Goal: Task Accomplishment & Management: Manage account settings

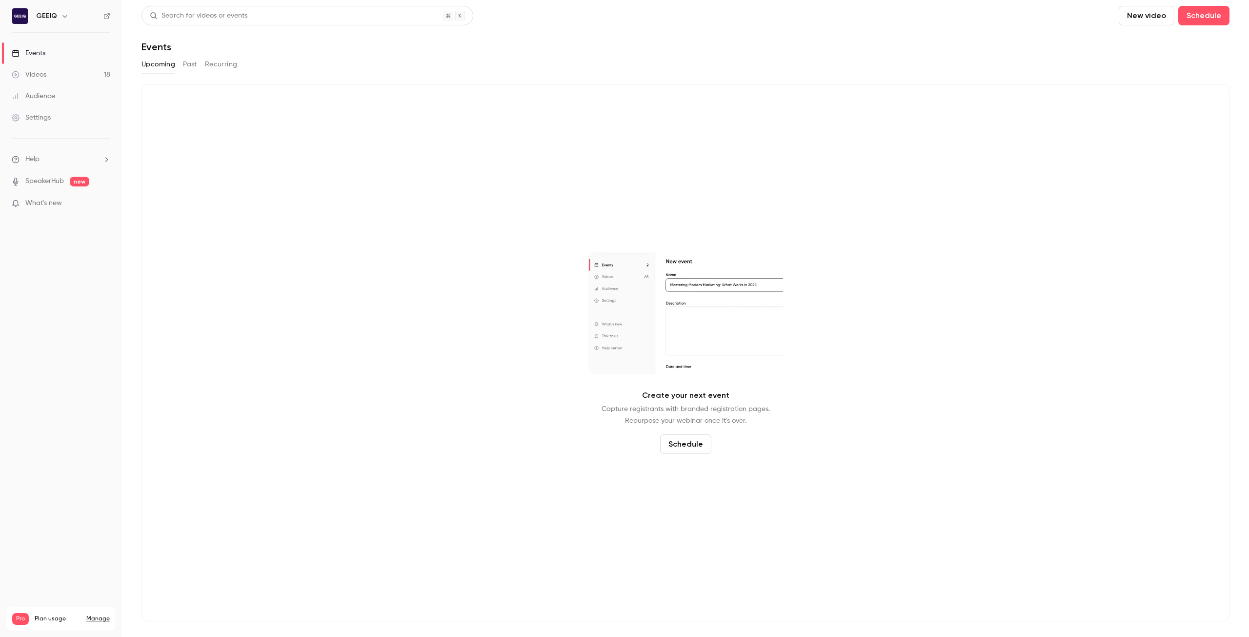
click at [101, 615] on link "Manage" at bounding box center [97, 619] width 23 height 8
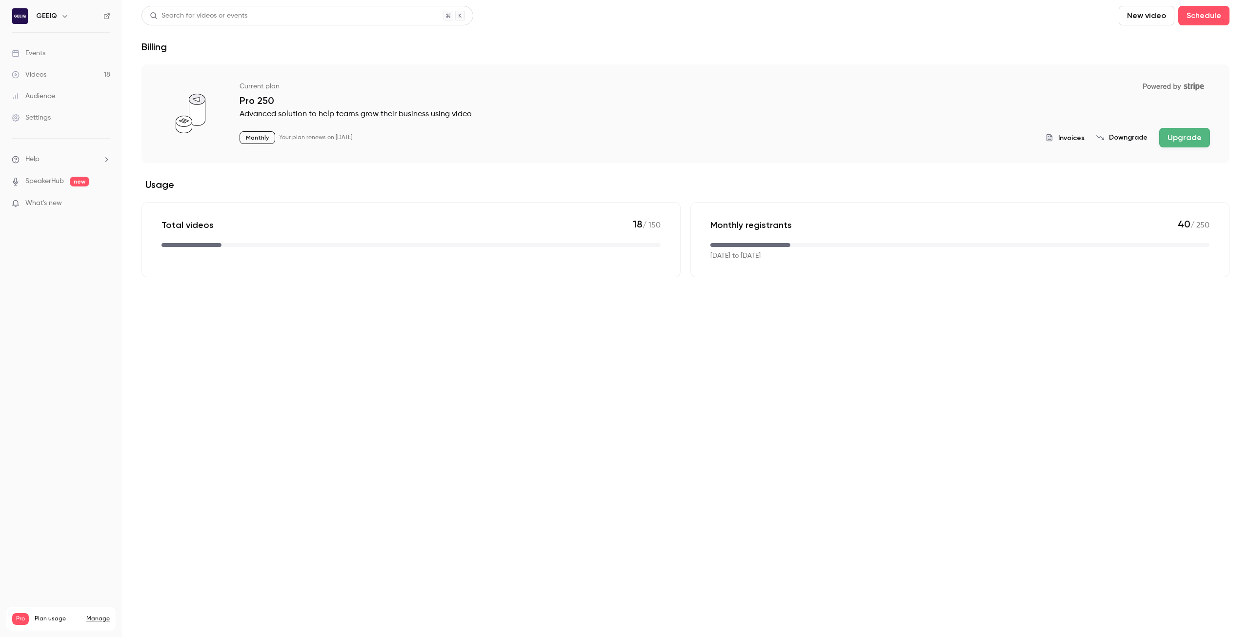
click at [1075, 139] on span "Invoices" at bounding box center [1071, 138] width 26 height 10
click at [233, 19] on div "Search for videos or events" at bounding box center [199, 16] width 98 height 10
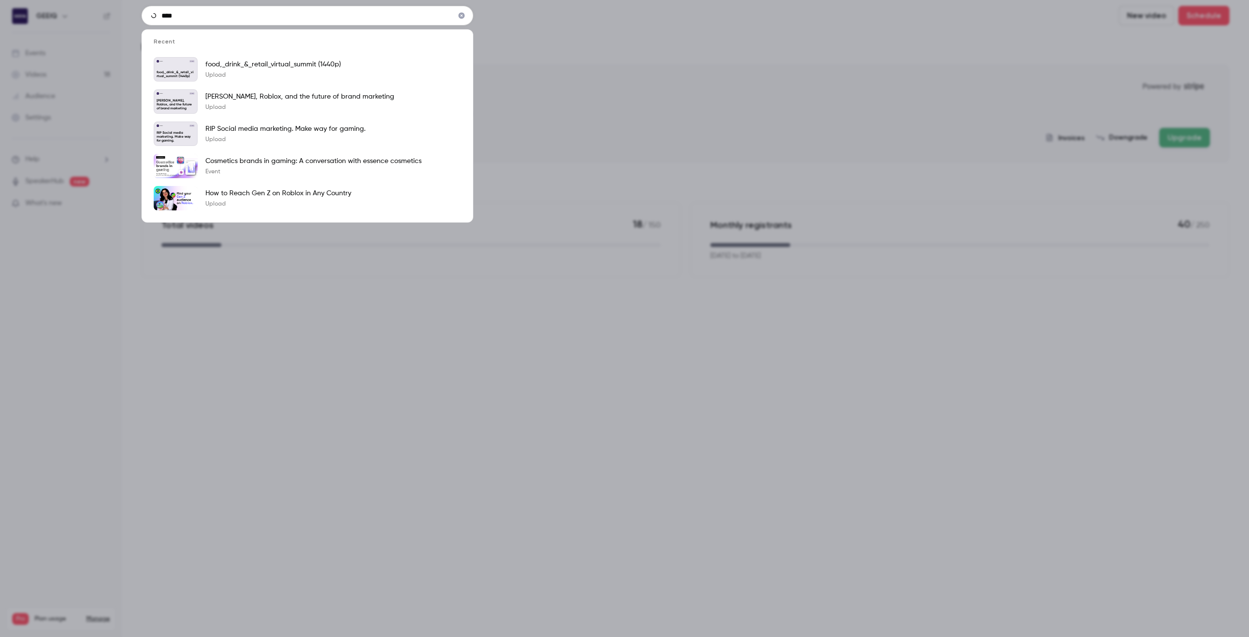
type input "*****"
